Goal: Information Seeking & Learning: Learn about a topic

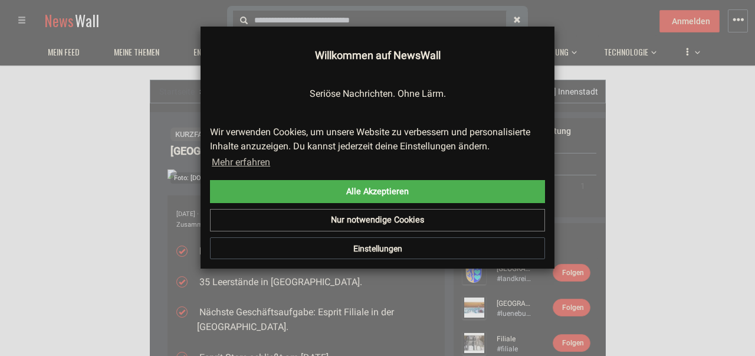
click at [373, 251] on button "Einstellungen" at bounding box center [377, 248] width 335 height 22
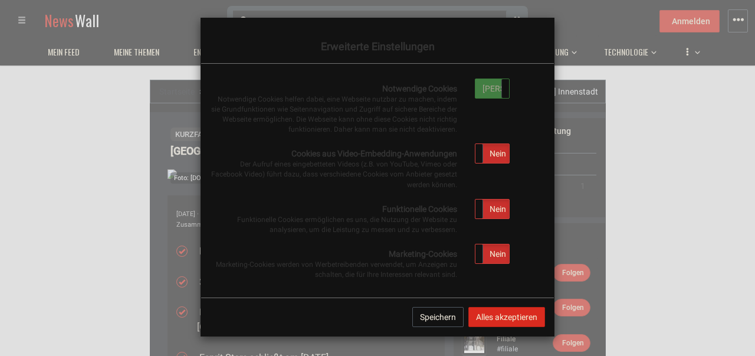
click at [503, 88] on span at bounding box center [508, 88] width 15 height 19
click at [488, 84] on label "[PERSON_NAME]" at bounding box center [492, 88] width 34 height 19
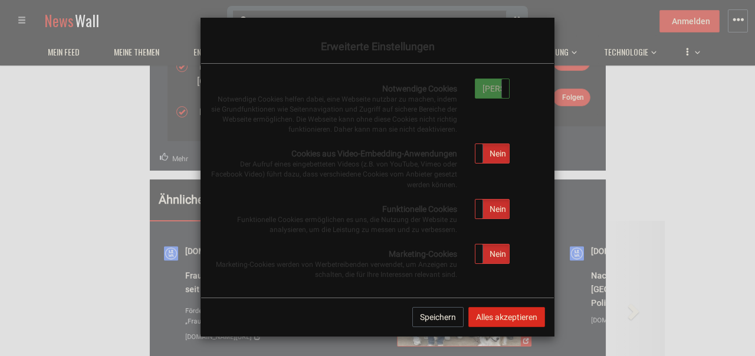
scroll to position [368, 0]
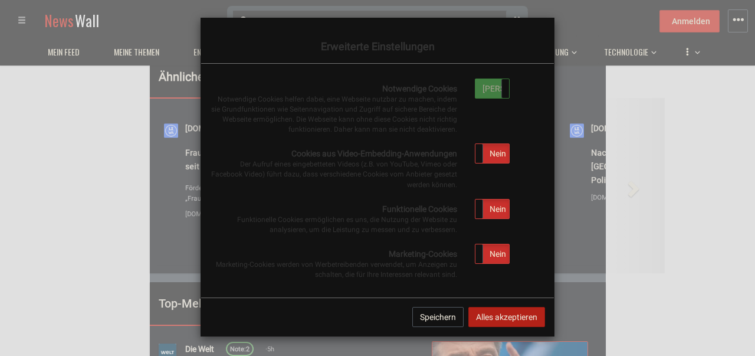
click at [505, 318] on button "Alles akzeptieren" at bounding box center [506, 317] width 77 height 20
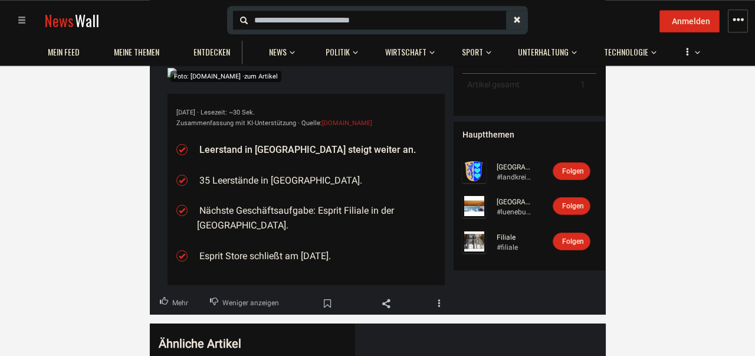
scroll to position [61, 0]
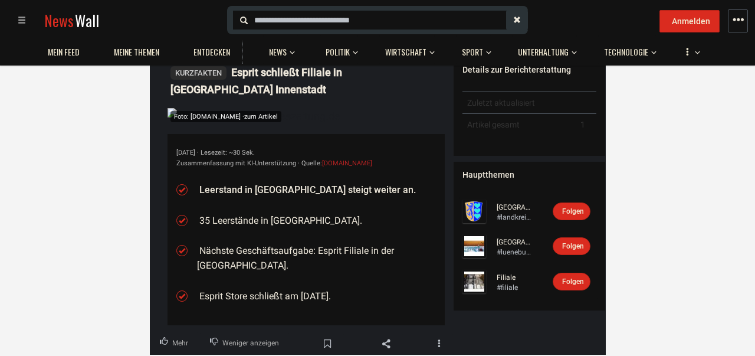
click at [314, 191] on li "Leerstand in [GEOGRAPHIC_DATA] steigt weiter an." at bounding box center [316, 189] width 239 height 15
drag, startPoint x: 306, startPoint y: 182, endPoint x: 280, endPoint y: 182, distance: 25.9
click at [295, 182] on ul "Leerstand in [GEOGRAPHIC_DATA] steigt weiter an. 35 Leerstände in [GEOGRAPHIC_D…" at bounding box center [316, 242] width 239 height 135
click at [297, 191] on li "Leerstand in [GEOGRAPHIC_DATA] steigt weiter an." at bounding box center [316, 189] width 239 height 15
click at [260, 185] on li "Leerstand in [GEOGRAPHIC_DATA] steigt weiter an." at bounding box center [316, 189] width 239 height 15
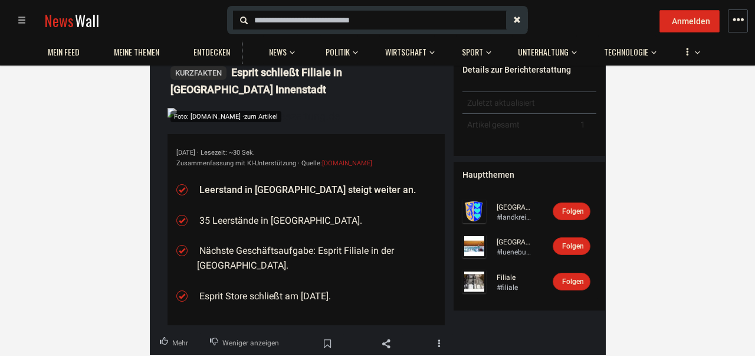
click at [341, 199] on ul "Leerstand in [GEOGRAPHIC_DATA] steigt weiter an. 35 Leerstände in [GEOGRAPHIC_D…" at bounding box center [316, 242] width 239 height 135
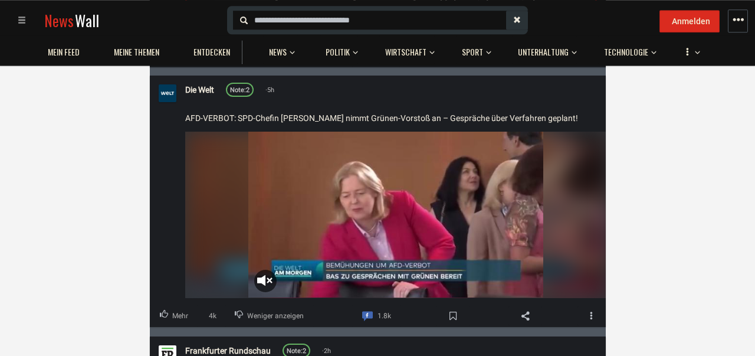
scroll to position [920, 0]
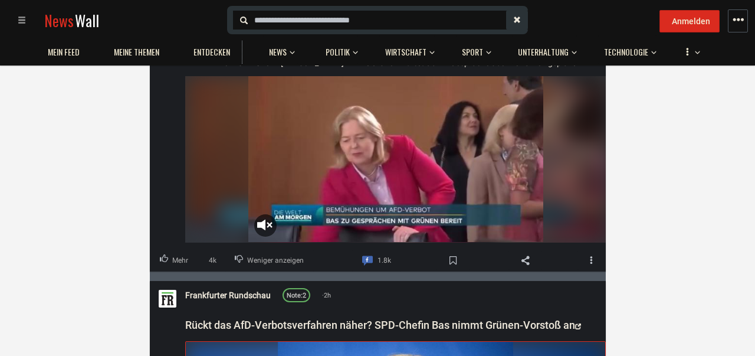
click at [267, 221] on video "Your browser does not support the video tag." at bounding box center [395, 160] width 295 height 166
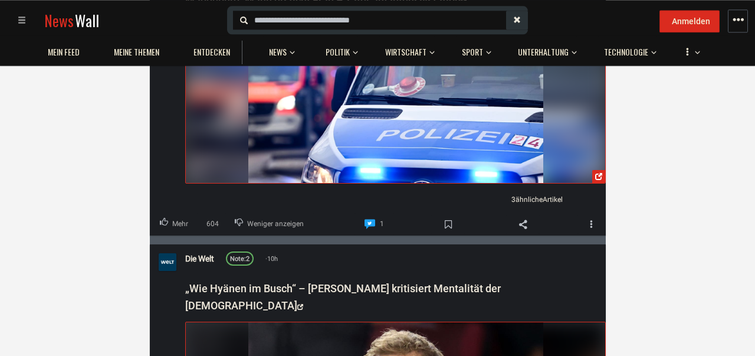
scroll to position [2207, 0]
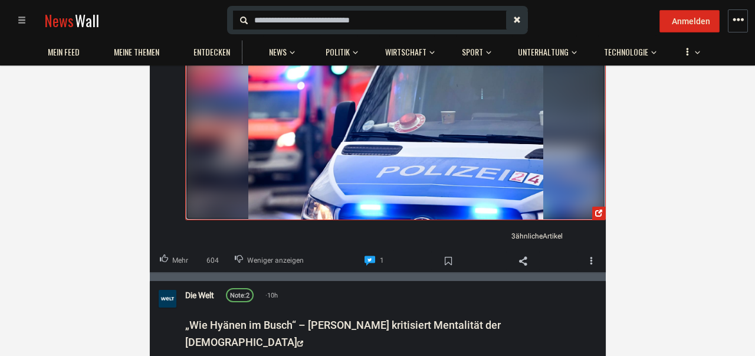
click at [298, 157] on img at bounding box center [395, 137] width 295 height 166
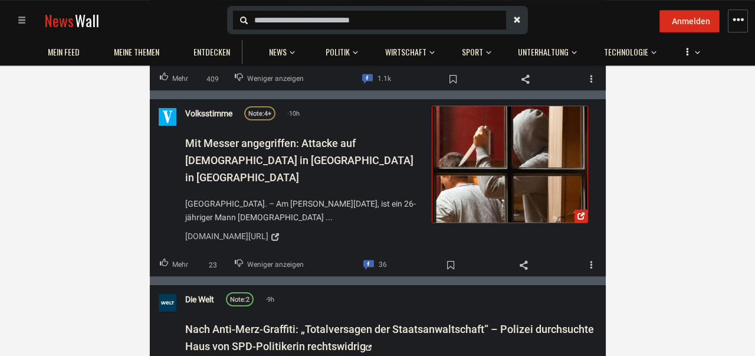
scroll to position [3127, 0]
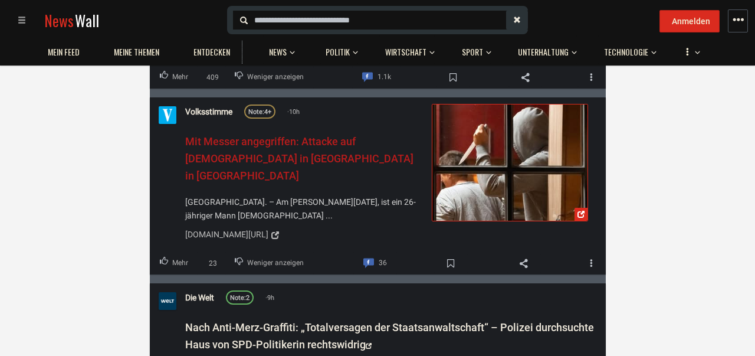
click at [275, 135] on span "Mit Messer angegriffen: Attacke auf [DEMOGRAPHIC_DATA] in [GEOGRAPHIC_DATA] in …" at bounding box center [299, 158] width 228 height 47
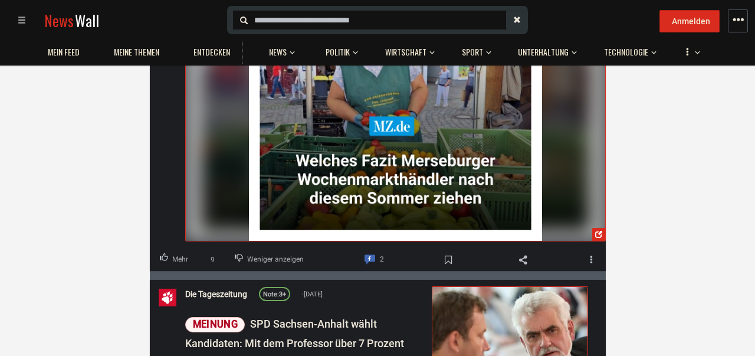
scroll to position [8952, 0]
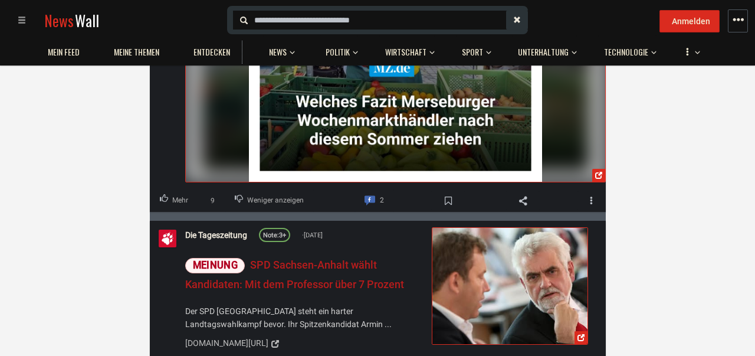
click at [281, 258] on span "Meinung SPD Sachsen-Anhalt wählt Kandidaten: Mit dem Professor über 7 Prozent" at bounding box center [294, 274] width 219 height 32
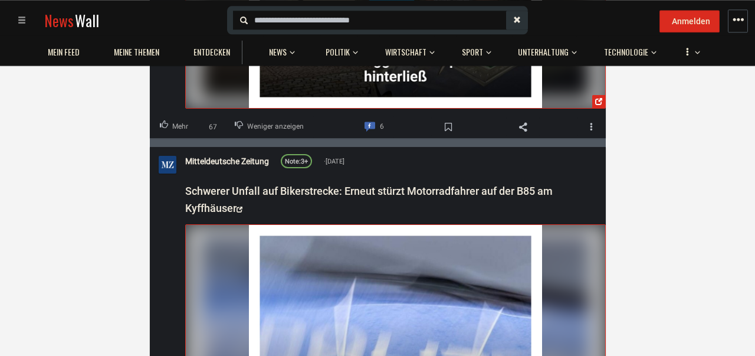
scroll to position [11405, 0]
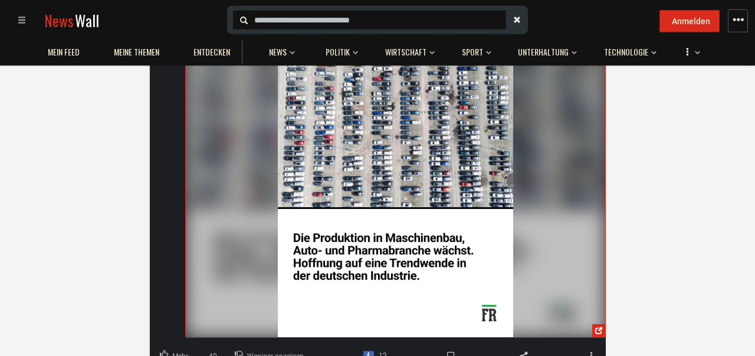
scroll to position [16003, 0]
